Goal: Task Accomplishment & Management: Manage account settings

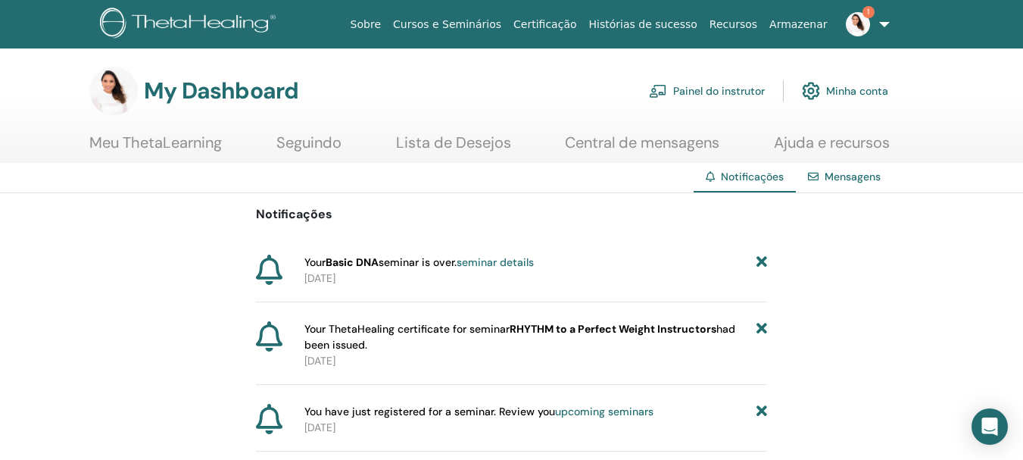
click at [492, 261] on link "seminar details" at bounding box center [495, 262] width 77 height 14
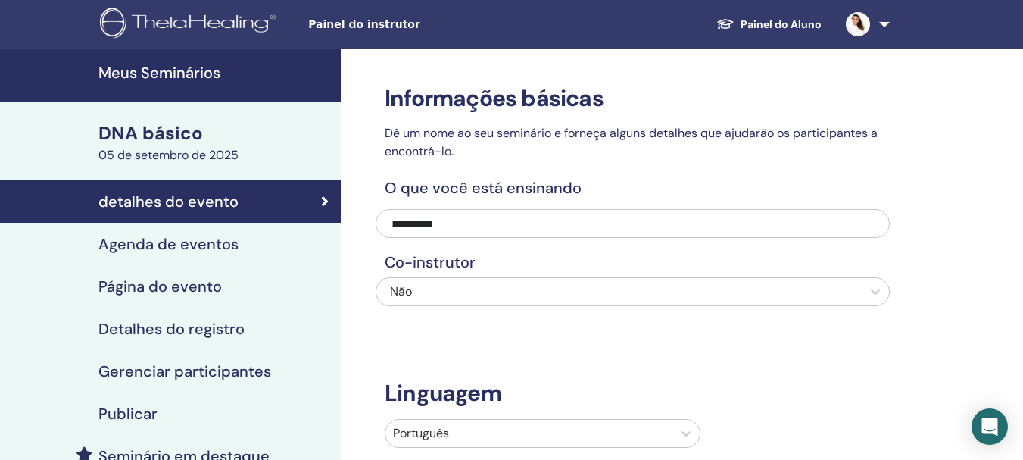
click at [358, 22] on font "Painel do instrutor" at bounding box center [364, 24] width 112 height 12
click at [202, 62] on link "Meus Seminários" at bounding box center [170, 74] width 341 height 53
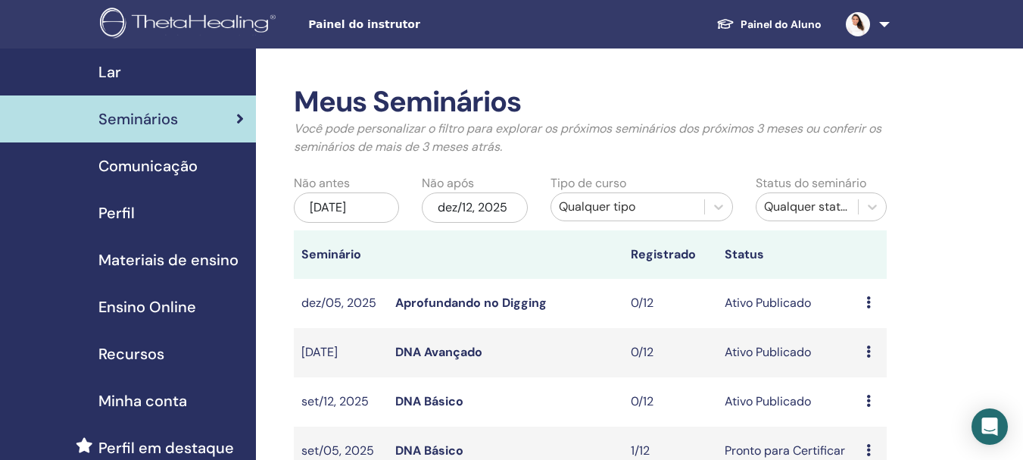
scroll to position [76, 0]
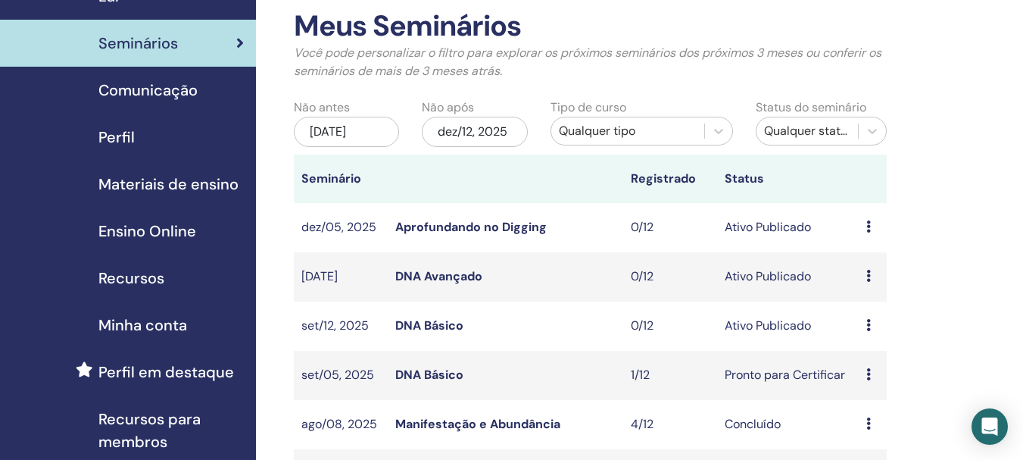
click at [455, 373] on link "DNA Básico" at bounding box center [429, 375] width 68 height 16
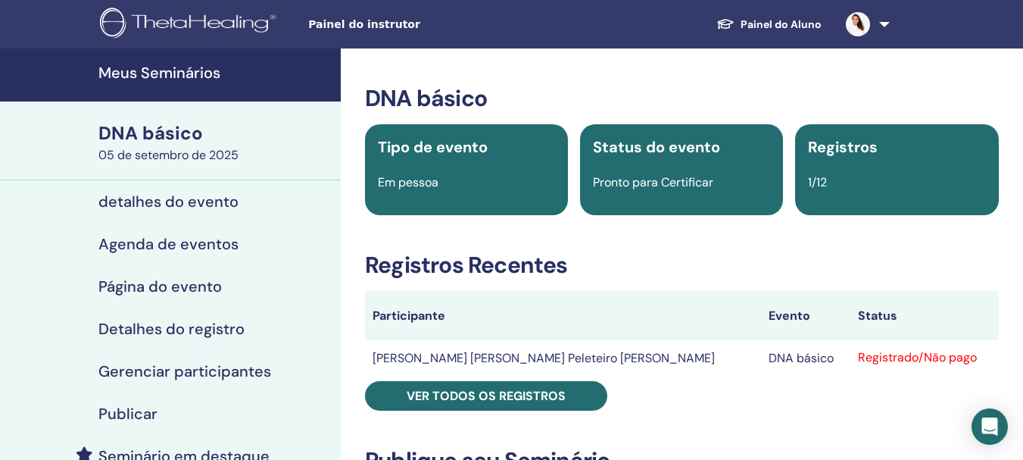
scroll to position [151, 0]
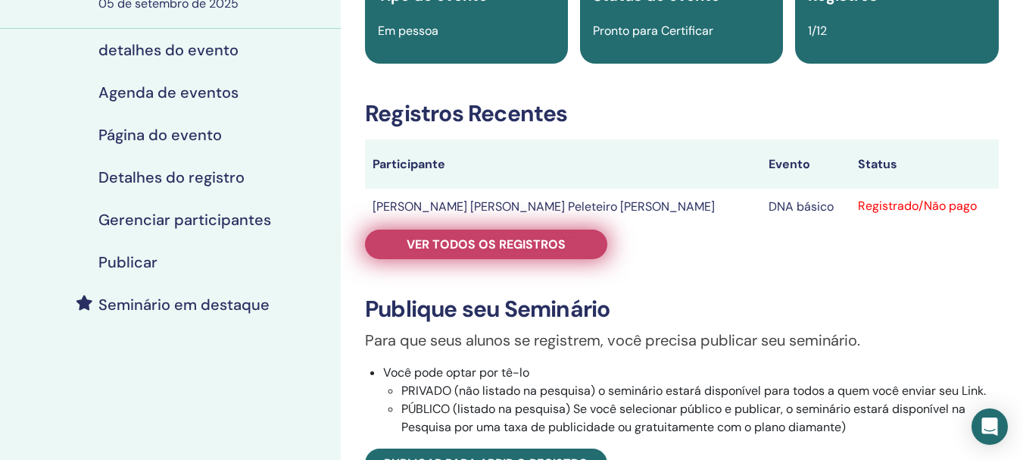
click at [535, 252] on link "Ver todos os registros" at bounding box center [486, 245] width 242 height 30
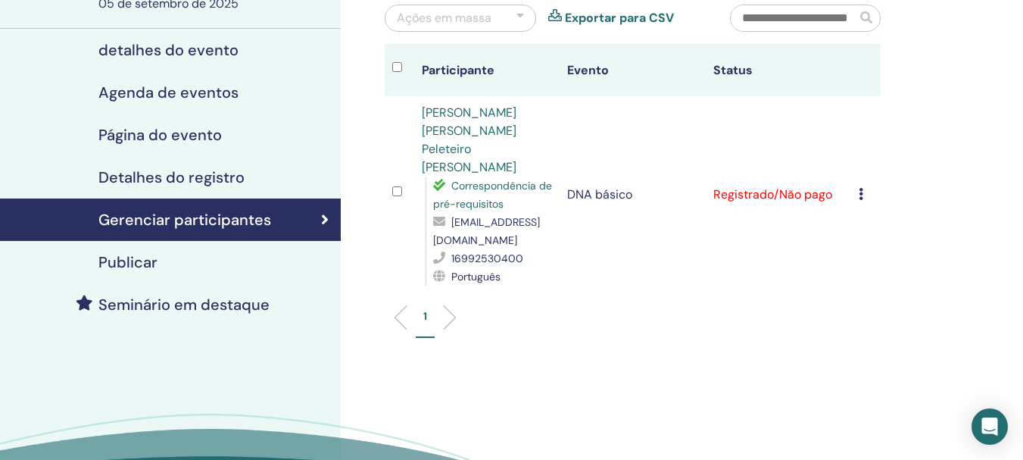
click at [862, 188] on icon at bounding box center [861, 194] width 5 height 12
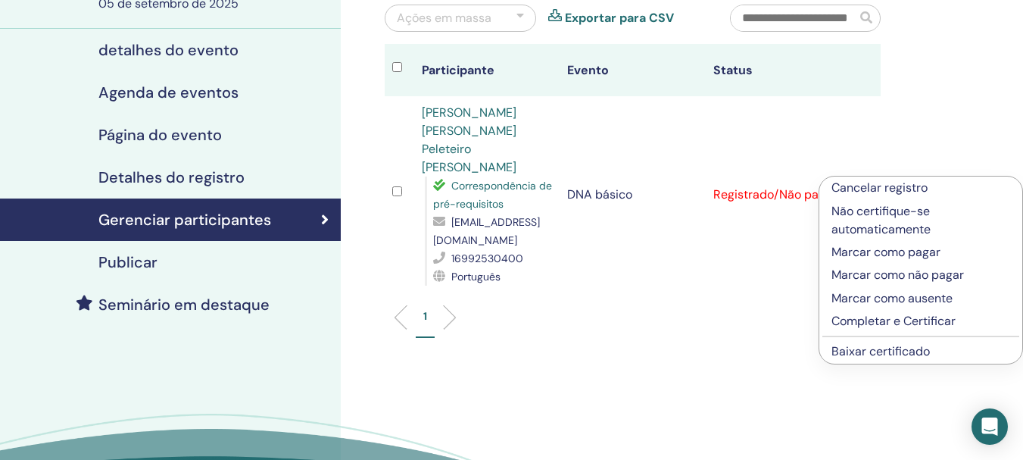
click at [885, 183] on font "Cancelar registro" at bounding box center [880, 188] width 96 height 16
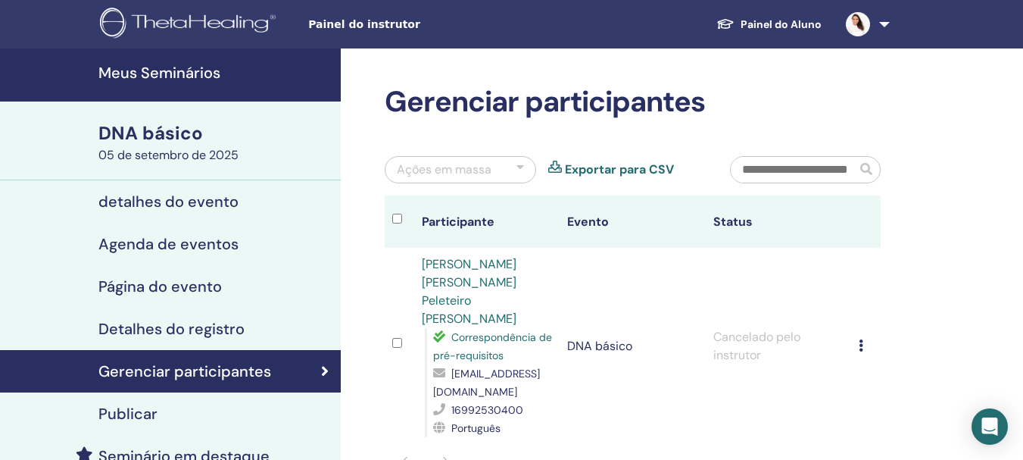
click at [186, 73] on font "Meus Seminários" at bounding box center [159, 73] width 122 height 20
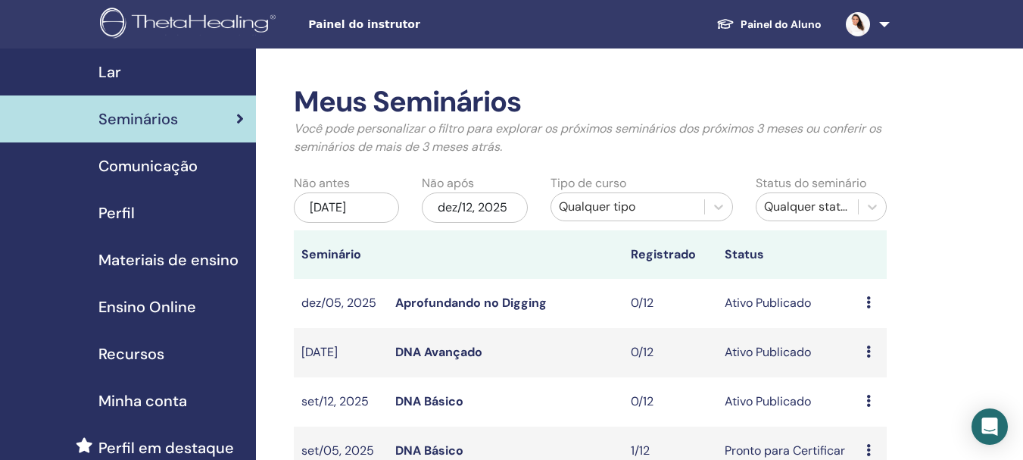
scroll to position [151, 0]
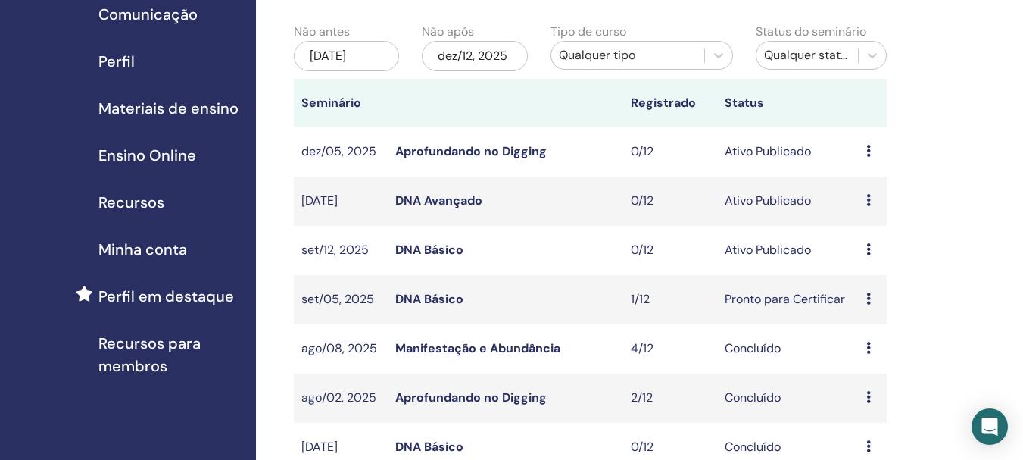
click at [433, 248] on link "DNA Básico" at bounding box center [429, 250] width 68 height 16
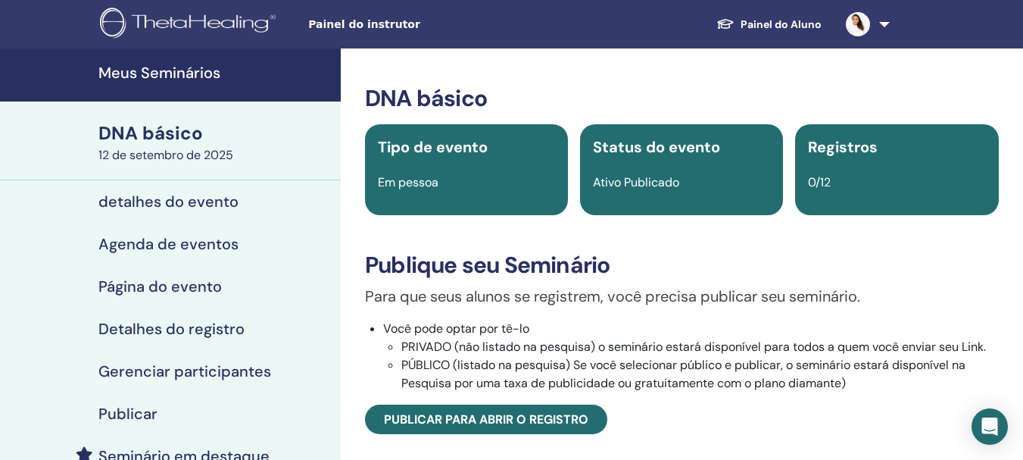
click at [193, 71] on font "Meus Seminários" at bounding box center [159, 73] width 122 height 20
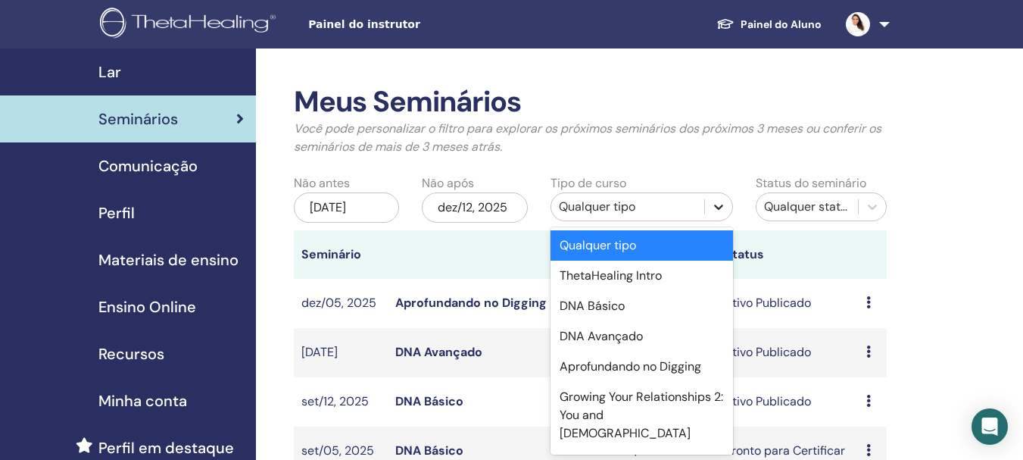
click at [717, 213] on icon at bounding box center [718, 206] width 15 height 15
click at [718, 213] on icon at bounding box center [718, 206] width 15 height 15
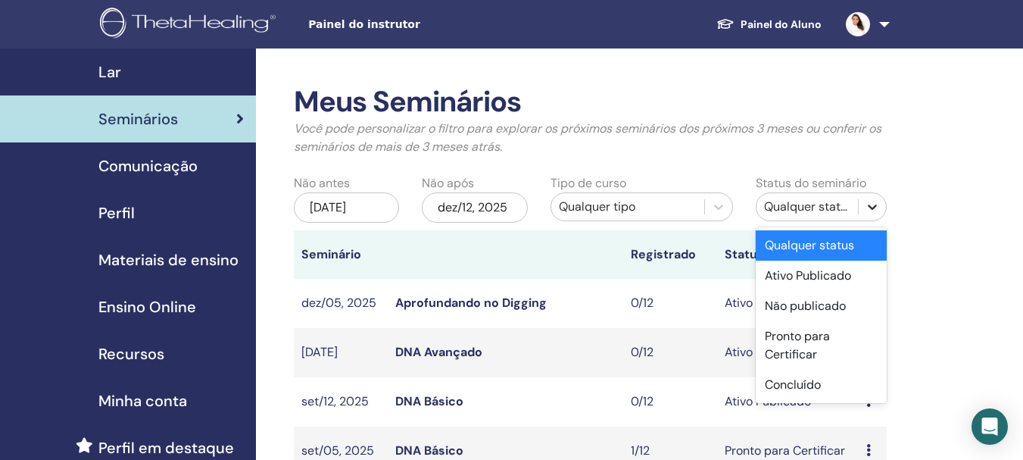
click at [873, 209] on icon at bounding box center [872, 207] width 9 height 5
click at [869, 273] on div "Ativo Publicado" at bounding box center [821, 276] width 131 height 30
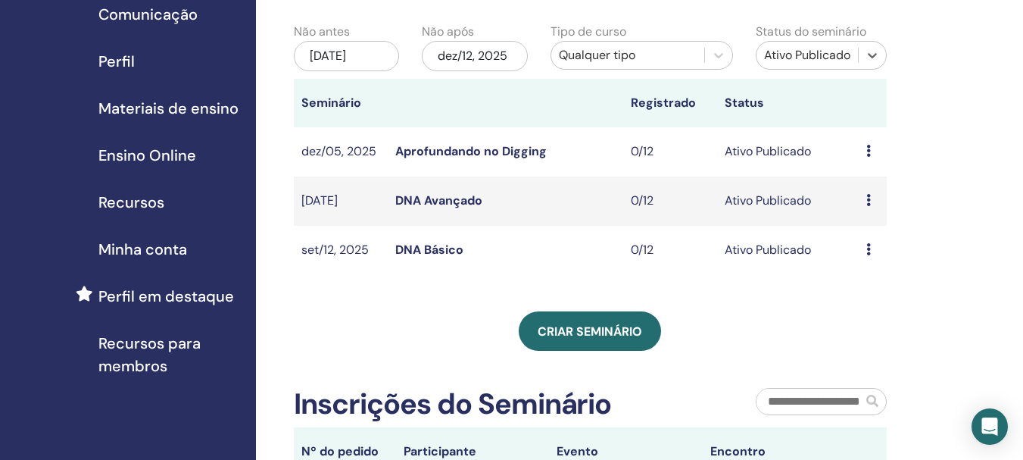
scroll to position [227, 0]
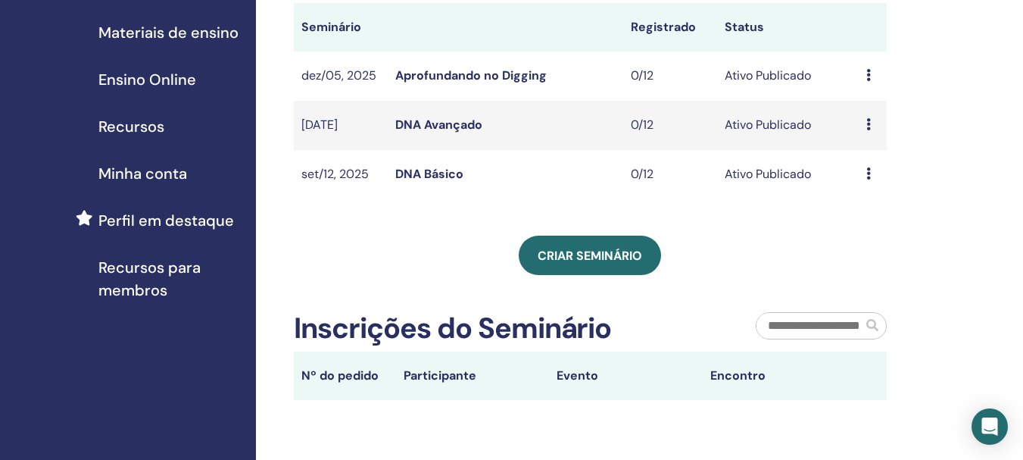
click at [176, 214] on span "Perfil em destaque" at bounding box center [166, 220] width 136 height 23
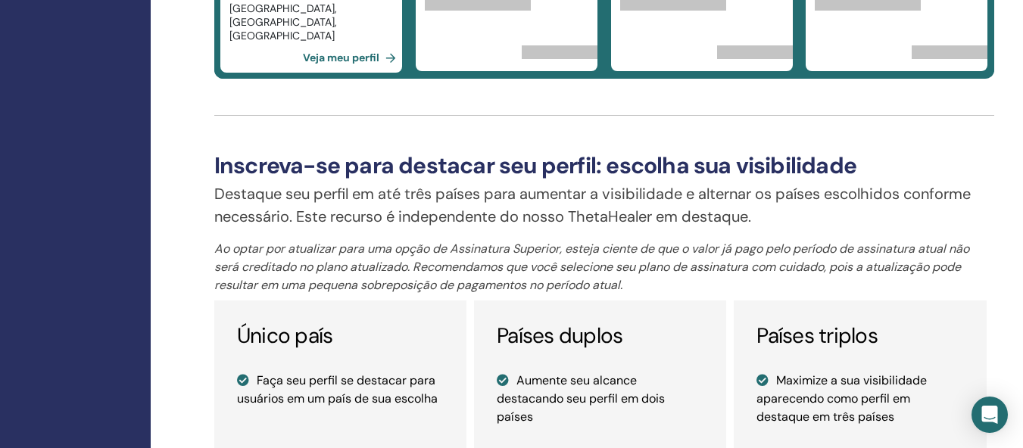
scroll to position [606, 105]
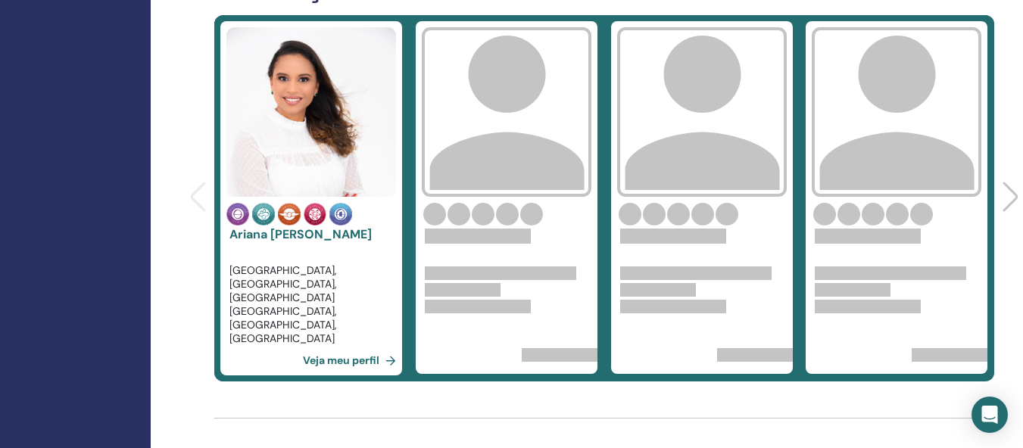
click at [317, 134] on img at bounding box center [311, 112] width 170 height 170
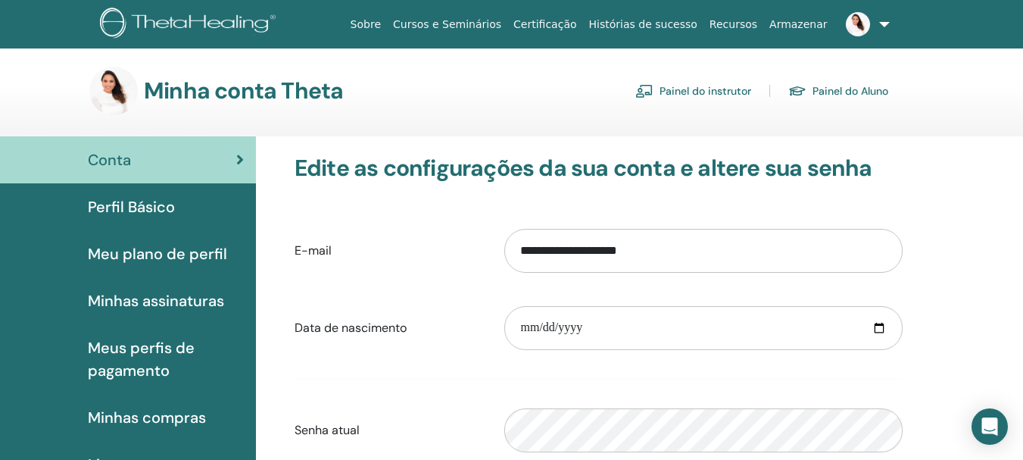
click at [159, 208] on font "Perfil Básico" at bounding box center [131, 207] width 87 height 20
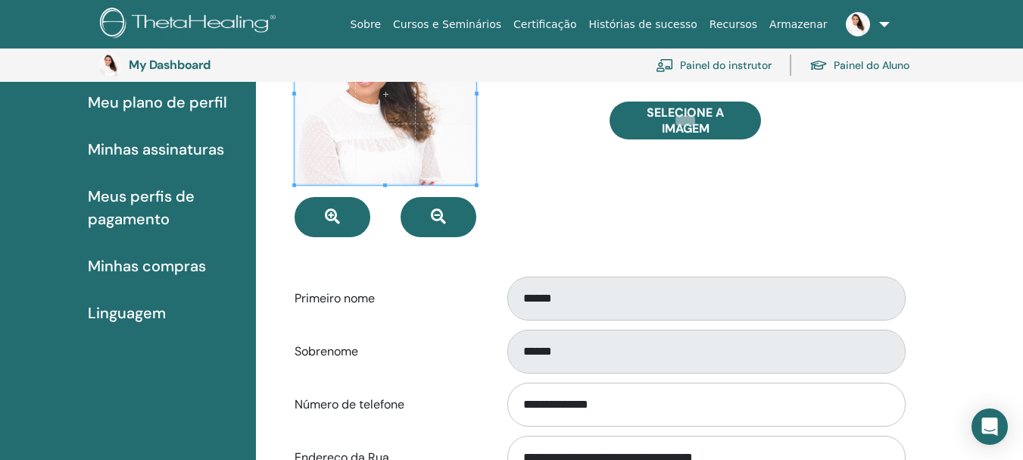
scroll to position [109, 0]
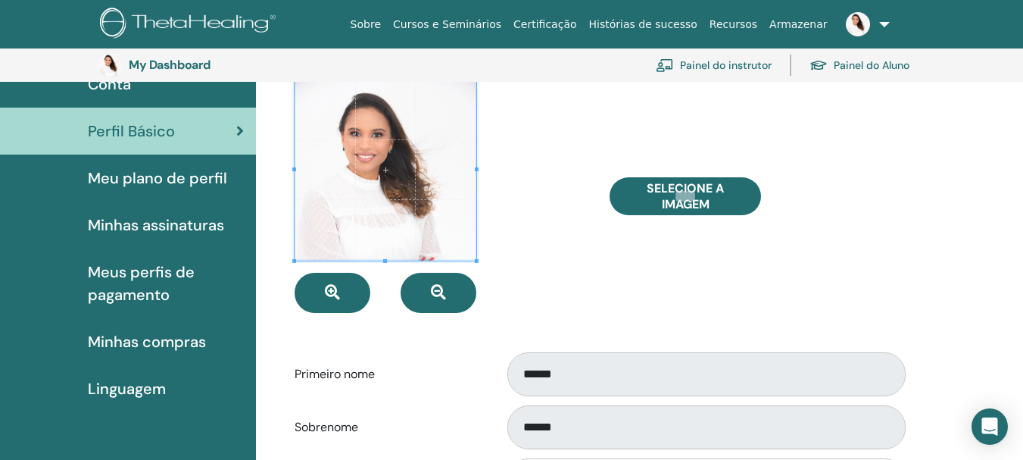
click at [169, 174] on span "Meu plano de perfil" at bounding box center [157, 178] width 139 height 23
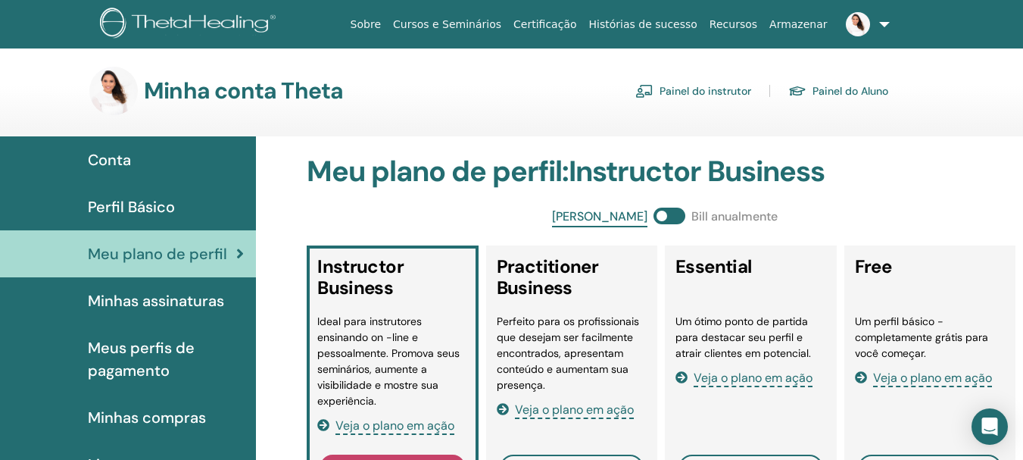
click at [138, 303] on span "Minhas assinaturas" at bounding box center [156, 300] width 136 height 23
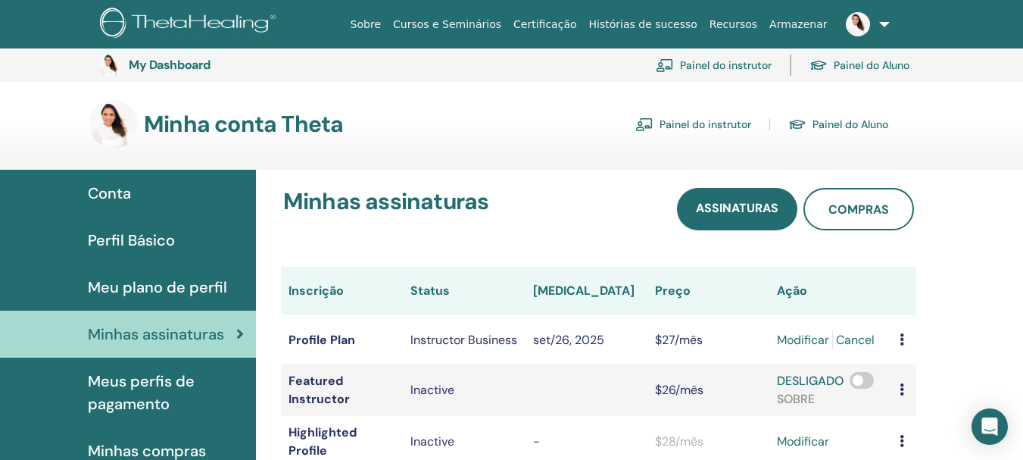
scroll to position [185, 0]
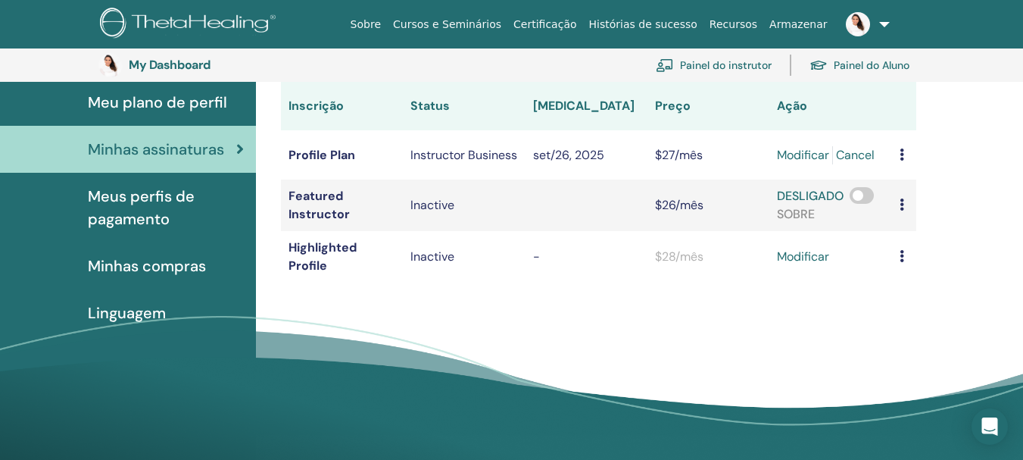
click at [155, 200] on span "Meus perfis de pagamento" at bounding box center [166, 207] width 156 height 45
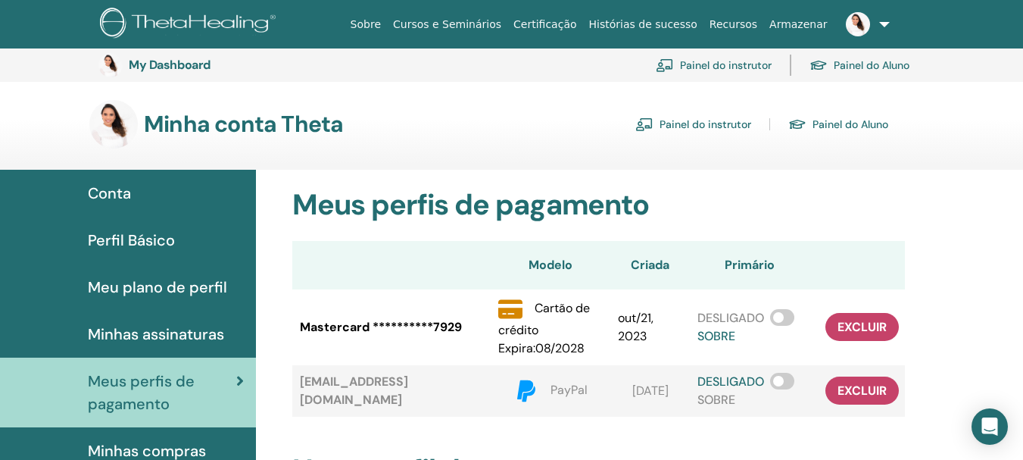
scroll to position [185, 0]
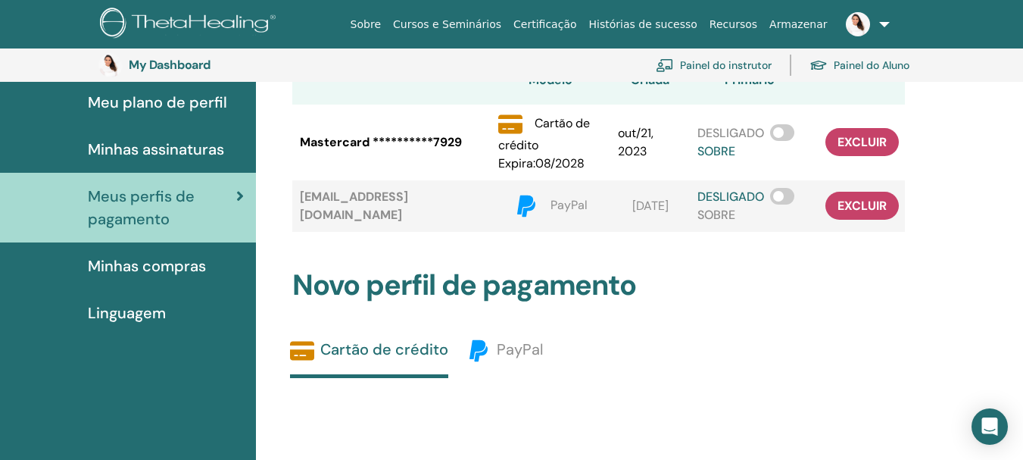
click at [144, 265] on span "Minhas compras" at bounding box center [147, 266] width 118 height 23
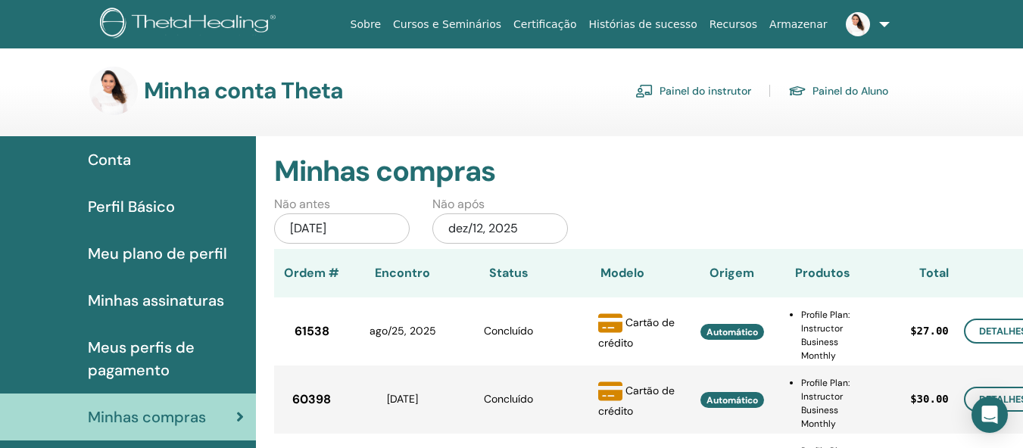
scroll to position [185, 0]
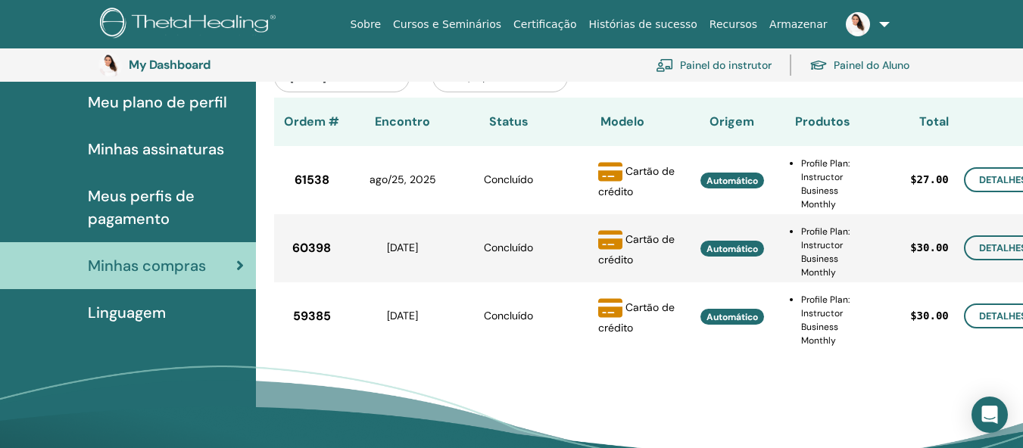
click at [157, 312] on span "Linguagem" at bounding box center [127, 312] width 78 height 23
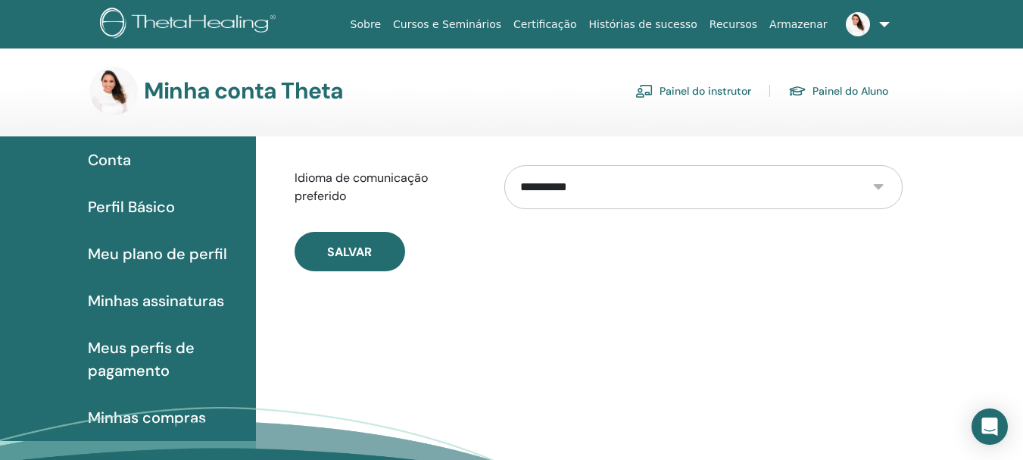
click at [836, 88] on link "Painel do Aluno" at bounding box center [839, 91] width 100 height 24
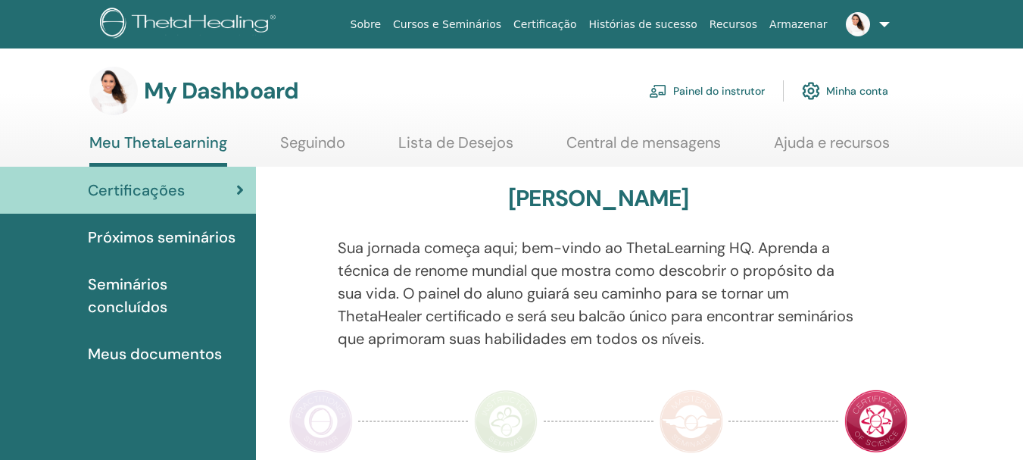
click at [201, 232] on span "Próximos seminários" at bounding box center [162, 237] width 148 height 23
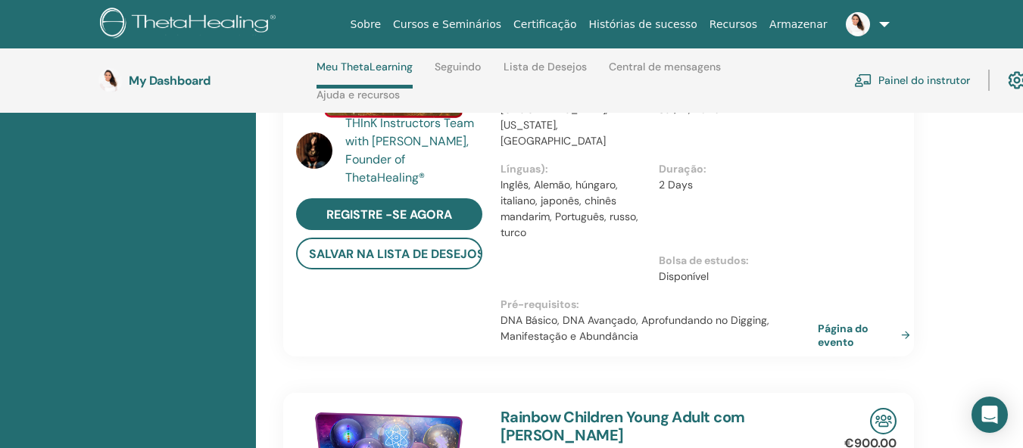
scroll to position [292, 0]
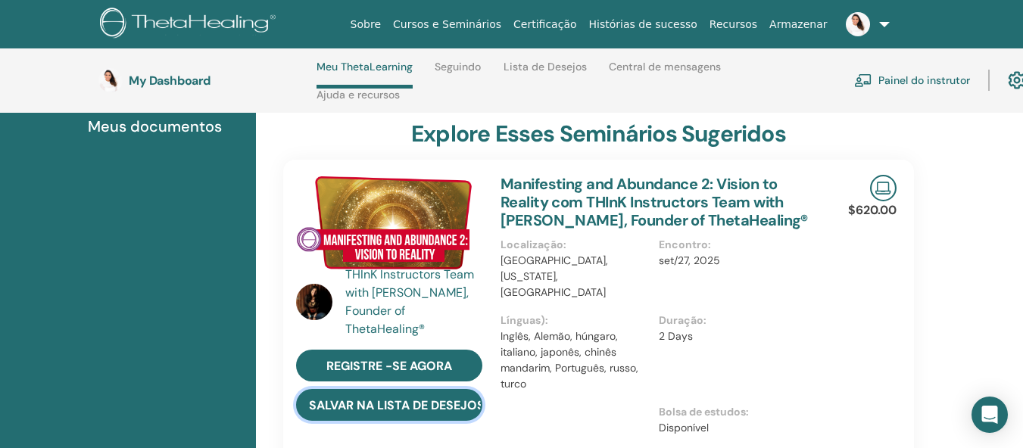
click at [411, 403] on button "salvar na lista de desejos" at bounding box center [389, 405] width 186 height 32
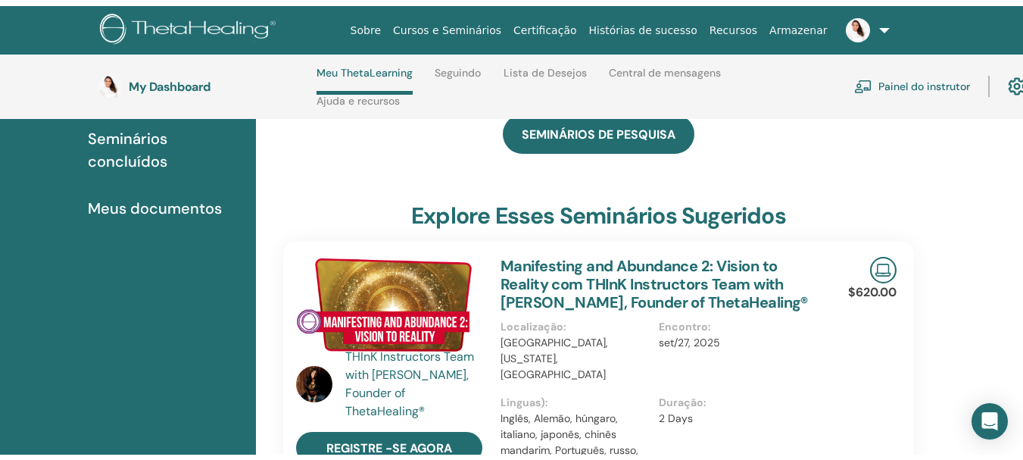
scroll to position [0, 0]
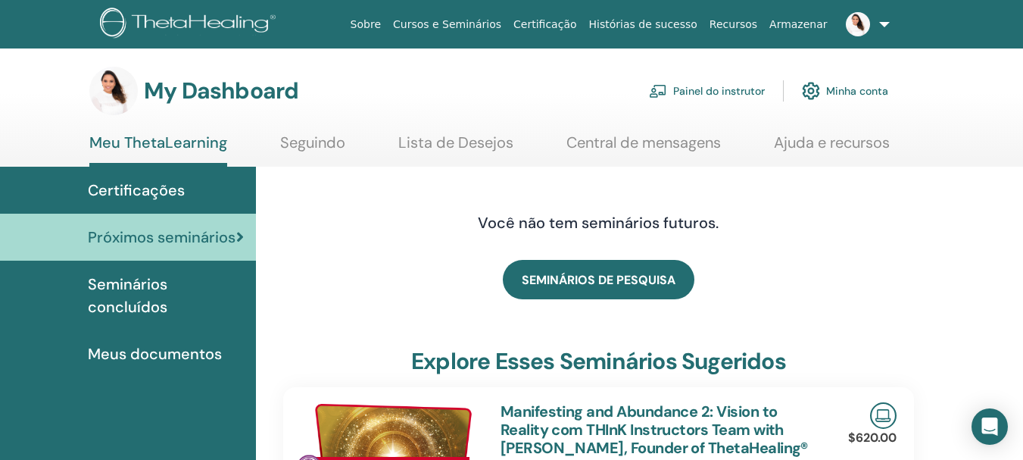
click at [135, 295] on span "Seminários concluídos" at bounding box center [166, 295] width 156 height 45
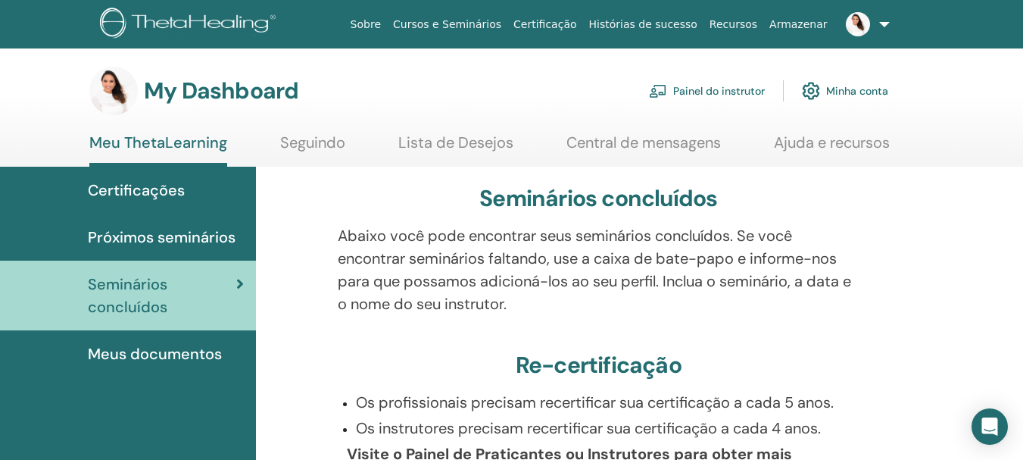
click at [207, 353] on span "Meus documentos" at bounding box center [155, 353] width 134 height 23
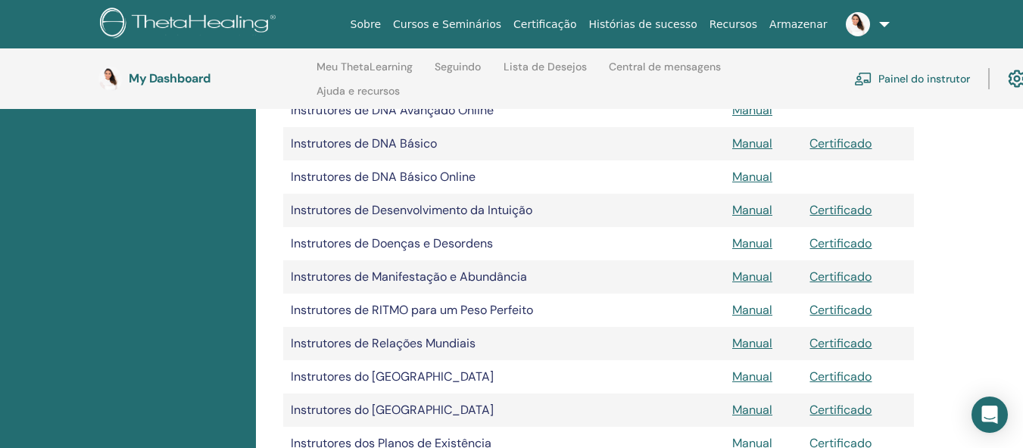
scroll to position [818, 0]
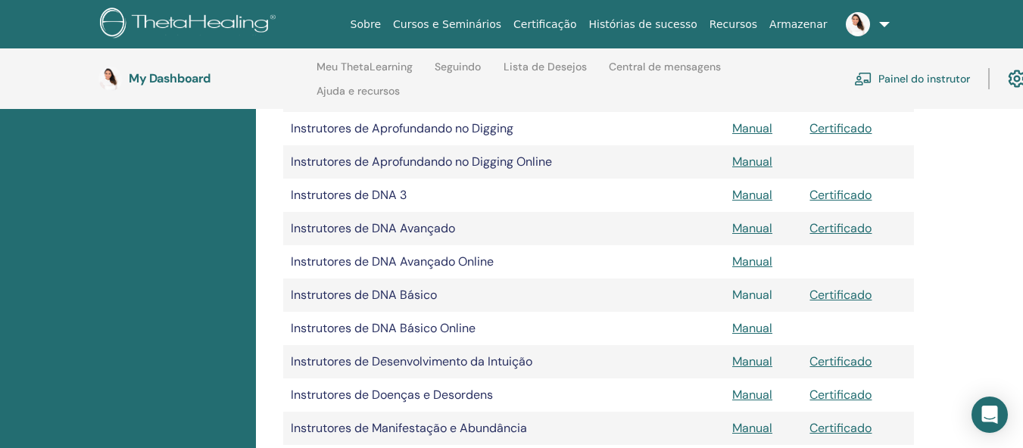
click at [759, 295] on link "Manual" at bounding box center [752, 295] width 40 height 16
